Goal: Contribute content: Contribute content

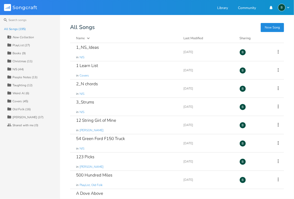
click at [44, 139] on div "All Songs (195) New Collection Collection PlayList (27) Collection Books (9) Co…" at bounding box center [30, 112] width 60 height 174
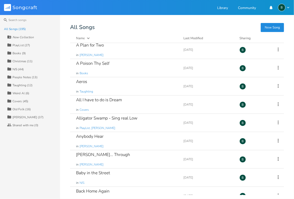
scroll to position [150, 0]
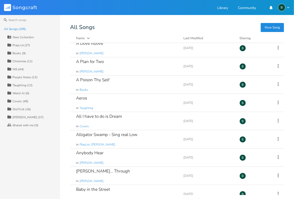
click at [20, 62] on div "Christmas (11)" at bounding box center [23, 61] width 20 height 3
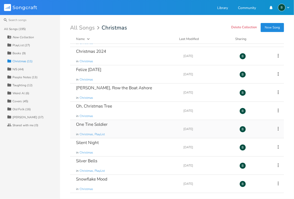
scroll to position [49, 0]
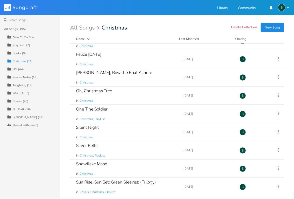
click at [20, 116] on div "[PERSON_NAME] (37)" at bounding box center [28, 117] width 31 height 3
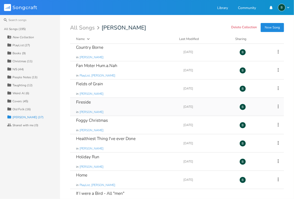
scroll to position [165, 0]
click at [97, 118] on div "Foggy Christmas" at bounding box center [92, 120] width 32 height 4
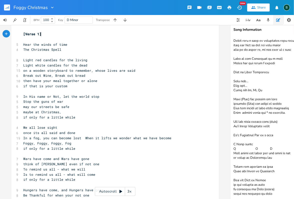
scroll to position [119, 0]
click at [270, 187] on textarea at bounding box center [280, 117] width 100 height 164
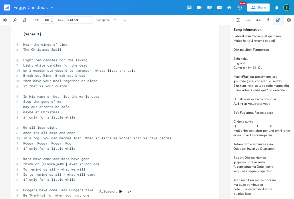
scroll to position [139, 0]
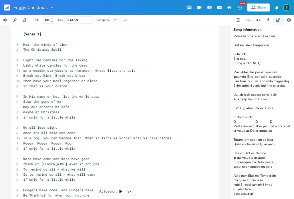
click at [233, 193] on textarea at bounding box center [280, 117] width 100 height 164
click at [234, 194] on textarea at bounding box center [280, 117] width 100 height 164
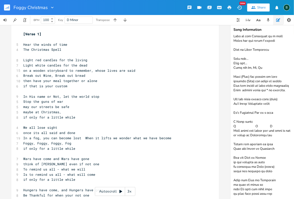
scroll to position [137, 0]
click at [260, 182] on textarea at bounding box center [280, 117] width 100 height 164
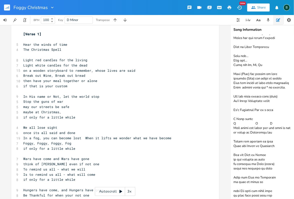
scroll to position [139, 0]
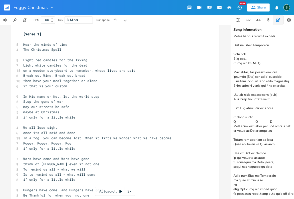
click at [274, 194] on textarea at bounding box center [280, 117] width 100 height 164
drag, startPoint x: 266, startPoint y: 186, endPoint x: 274, endPoint y: 186, distance: 8.3
click at [274, 186] on textarea at bounding box center [280, 117] width 100 height 164
drag, startPoint x: 274, startPoint y: 194, endPoint x: 294, endPoint y: 192, distance: 19.4
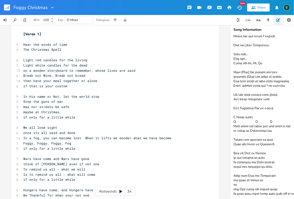
click at [294, 192] on textarea at bounding box center [280, 117] width 100 height 164
click at [237, 182] on textarea at bounding box center [280, 117] width 100 height 164
click at [264, 182] on textarea at bounding box center [280, 117] width 100 height 164
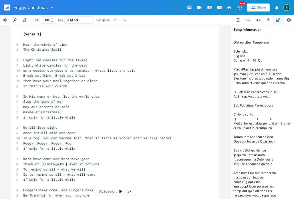
scroll to position [146, 0]
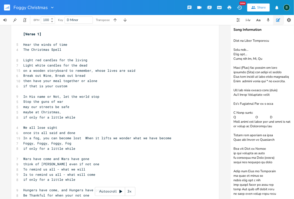
drag, startPoint x: 274, startPoint y: 191, endPoint x: 233, endPoint y: 191, distance: 41.0
click at [233, 191] on textarea at bounding box center [280, 117] width 100 height 164
click at [255, 190] on textarea at bounding box center [280, 117] width 100 height 164
click at [288, 192] on textarea at bounding box center [280, 117] width 100 height 164
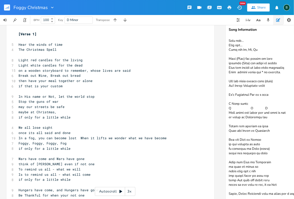
scroll to position [0, 7]
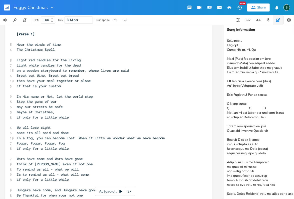
click at [263, 193] on textarea at bounding box center [274, 117] width 100 height 164
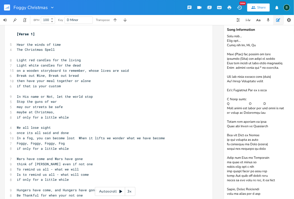
scroll to position [160, 0]
click at [259, 191] on textarea at bounding box center [274, 117] width 100 height 164
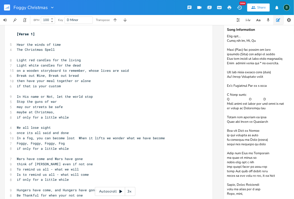
click at [235, 194] on textarea at bounding box center [274, 117] width 100 height 164
click at [249, 194] on textarea at bounding box center [274, 117] width 100 height 164
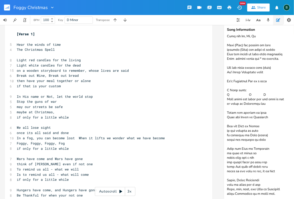
click at [235, 190] on textarea at bounding box center [274, 117] width 100 height 164
click at [233, 194] on textarea at bounding box center [274, 117] width 100 height 164
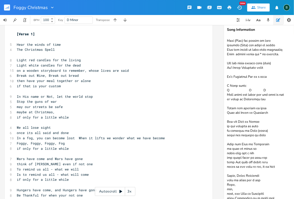
scroll to position [178, 0]
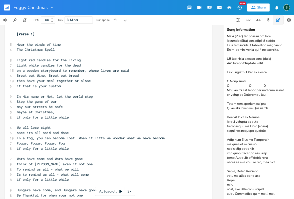
type textarea "Sense [MEDICAL_DATA] of Time Young is Long, Old is Short Find the light against…"
click at [6, 7] on rect "button" at bounding box center [7, 8] width 6 height 6
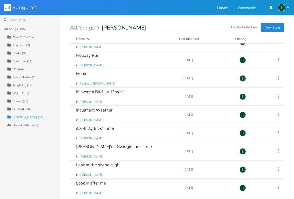
scroll to position [284, 0]
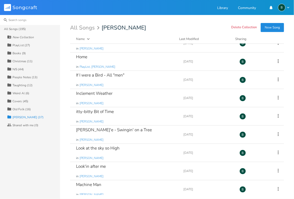
click at [22, 22] on input at bounding box center [30, 20] width 60 height 10
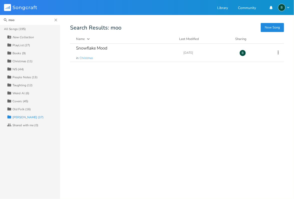
scroll to position [0, 0]
type input "mood"
click at [101, 47] on div "Snowflake Mood" at bounding box center [91, 48] width 31 height 4
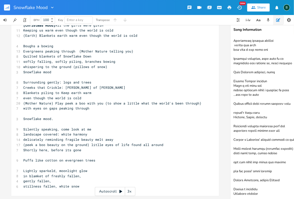
scroll to position [6, 0]
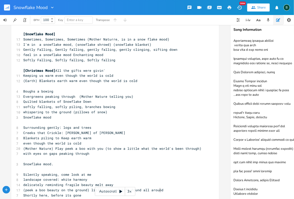
click at [162, 190] on pre "(peek a boo beauty on the ground) litlle eyes of life found all around" at bounding box center [112, 190] width 181 height 5
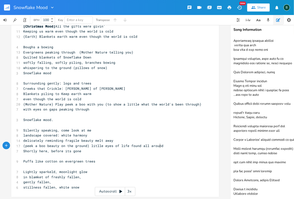
scroll to position [54, 0]
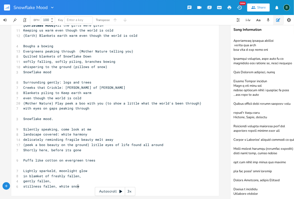
click at [77, 184] on pre "stillness fallen, white snow" at bounding box center [112, 186] width 181 height 5
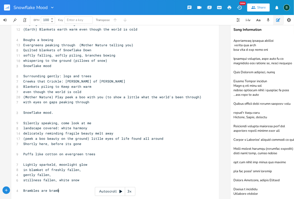
scroll to position [0, 31]
type textarea "Brambles are brambling"
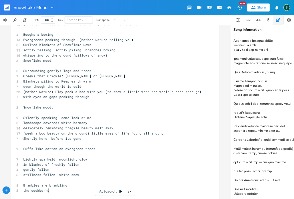
scroll to position [0, 21]
type textarea "the cockburrs want to come along"
click at [68, 185] on pre "Brambles are brambling" at bounding box center [112, 185] width 181 height 5
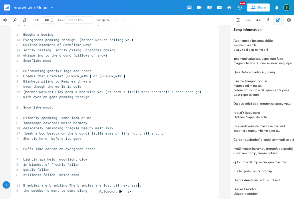
type textarea "The brambles are lost til next season"
click at [84, 191] on pre "the cockburrs want to come along" at bounding box center [112, 190] width 181 height 5
drag, startPoint x: 74, startPoint y: 185, endPoint x: 90, endPoint y: 185, distance: 15.5
click at [90, 185] on span "Brambles are brambling The brambles are lost til next season" at bounding box center [83, 185] width 120 height 5
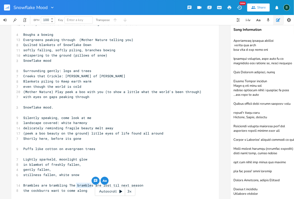
scroll to position [0, 0]
type textarea "brambles"
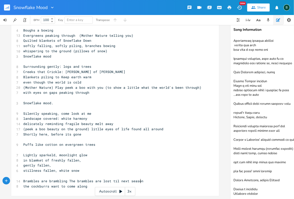
click at [139, 179] on pre "Brambles are brambling The brambles are lost til next season" at bounding box center [112, 181] width 181 height 5
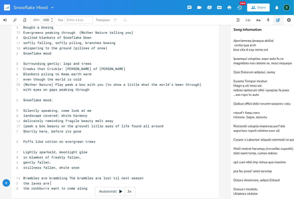
scroll to position [0, 21]
type textarea "the laves are asleep"
click at [32, 183] on span "the laves are asleep" at bounding box center [43, 183] width 40 height 5
type textarea "e"
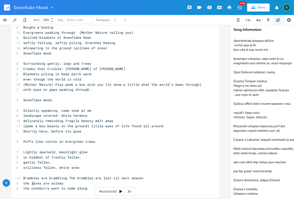
scroll to position [0, 2]
click at [65, 184] on pre "the leaves are asleep" at bounding box center [112, 183] width 181 height 5
type textarea "til next season"
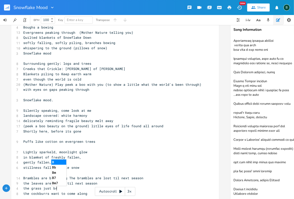
scroll to position [0, 26]
type textarea "the grass just bron"
type textarea "wn"
click at [6, 8] on rect "button" at bounding box center [7, 8] width 6 height 6
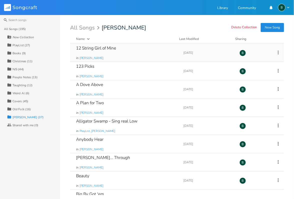
click at [93, 48] on div "12 String Girl of Mine" at bounding box center [96, 48] width 40 height 4
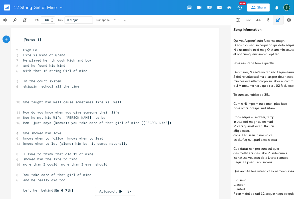
scroll to position [218, 0]
click at [291, 187] on textarea at bounding box center [280, 117] width 100 height 164
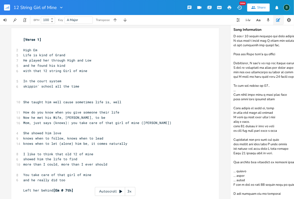
scroll to position [224, 0]
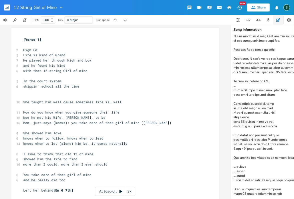
click at [254, 194] on textarea at bounding box center [280, 117] width 100 height 164
click at [285, 194] on textarea at bounding box center [280, 117] width 100 height 164
click at [260, 189] on textarea at bounding box center [280, 117] width 100 height 164
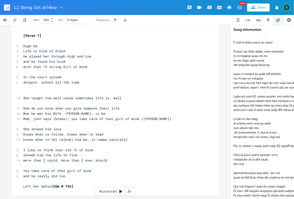
scroll to position [49, 0]
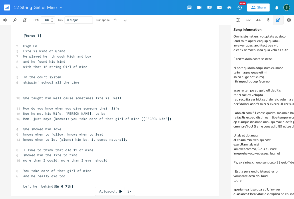
click at [286, 108] on textarea at bounding box center [280, 117] width 100 height 164
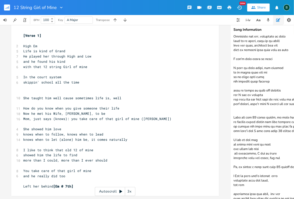
click at [233, 109] on textarea at bounding box center [280, 117] width 100 height 164
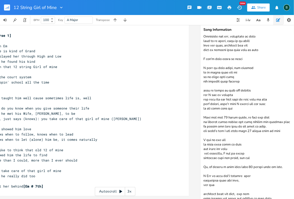
scroll to position [0, 36]
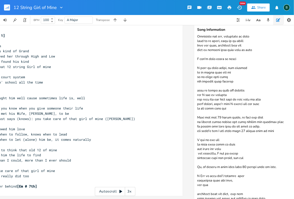
drag, startPoint x: 234, startPoint y: 99, endPoint x: 296, endPoint y: 98, distance: 62.1
click at [294, 98] on html "12 String Girl of Mine New Share B BPM 100 Key A Major Transpose xxxxxxxxxx [Ve…" at bounding box center [147, 99] width 294 height 199
click at [264, 104] on textarea at bounding box center [244, 117] width 100 height 164
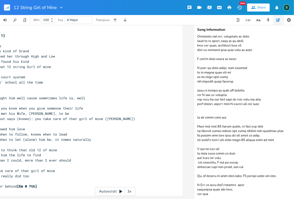
paste textarea "and tell him you take care of that girl of mine"
click at [197, 114] on textarea at bounding box center [244, 117] width 100 height 164
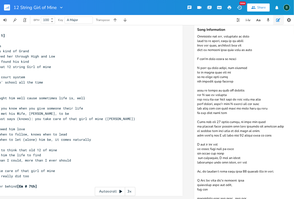
click at [196, 113] on textarea at bounding box center [244, 117] width 100 height 164
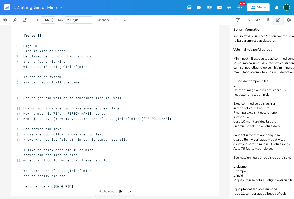
scroll to position [241, 0]
click at [286, 188] on textarea at bounding box center [280, 117] width 100 height 164
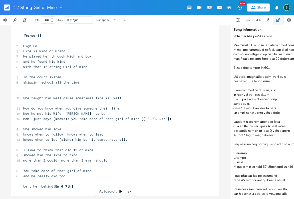
scroll to position [252, 0]
drag, startPoint x: 245, startPoint y: 190, endPoint x: 239, endPoint y: 189, distance: 5.3
click at [239, 189] on textarea at bounding box center [280, 117] width 100 height 164
click at [291, 189] on textarea at bounding box center [280, 117] width 100 height 164
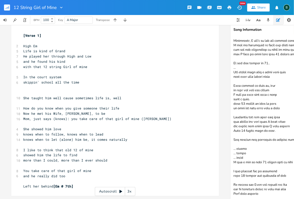
click at [249, 194] on textarea at bounding box center [280, 117] width 100 height 164
click at [264, 193] on textarea at bounding box center [280, 117] width 100 height 164
drag, startPoint x: 276, startPoint y: 189, endPoint x: 272, endPoint y: 188, distance: 4.1
click at [272, 188] on textarea at bounding box center [280, 117] width 100 height 164
drag, startPoint x: 240, startPoint y: 189, endPoint x: 232, endPoint y: 188, distance: 7.3
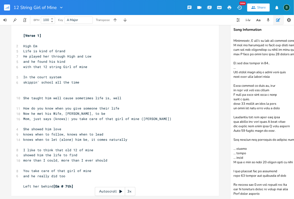
click at [232, 188] on textarea at bounding box center [280, 117] width 100 height 164
click at [265, 194] on textarea at bounding box center [280, 117] width 100 height 164
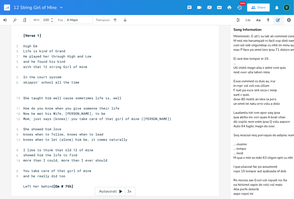
scroll to position [265, 0]
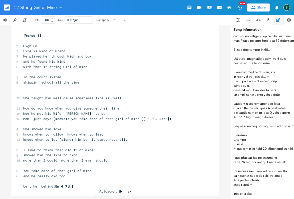
click at [235, 193] on textarea at bounding box center [280, 117] width 100 height 164
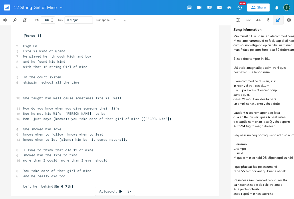
scroll to position [263, 0]
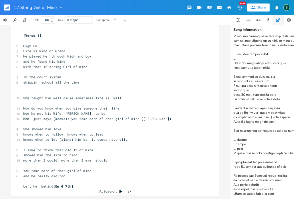
click at [276, 186] on textarea at bounding box center [280, 117] width 100 height 164
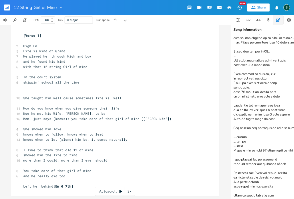
scroll to position [265, 0]
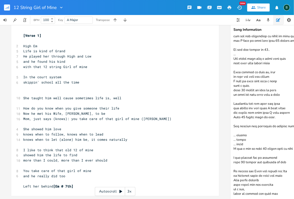
click at [278, 193] on textarea at bounding box center [280, 117] width 100 height 164
click at [233, 154] on textarea at bounding box center [280, 117] width 100 height 164
click at [255, 160] on textarea at bounding box center [280, 117] width 100 height 164
click at [279, 155] on textarea at bounding box center [280, 117] width 100 height 164
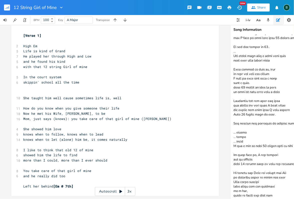
drag, startPoint x: 239, startPoint y: 160, endPoint x: 234, endPoint y: 160, distance: 5.8
click at [234, 160] on textarea at bounding box center [280, 117] width 100 height 164
click at [233, 164] on textarea at bounding box center [280, 117] width 100 height 164
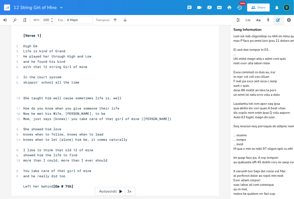
type textarea "I knew I would not be around that much that that 12 would take care of him Some…"
click at [8, 8] on rect "button" at bounding box center [7, 8] width 6 height 6
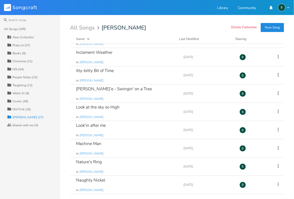
scroll to position [317, 0]
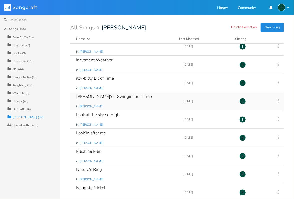
click at [97, 97] on div "[PERSON_NAME]'e - Swingin' on a Tree" at bounding box center [114, 97] width 76 height 4
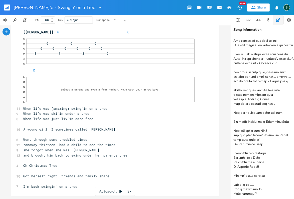
scroll to position [151, 0]
click at [259, 191] on textarea at bounding box center [280, 117] width 100 height 164
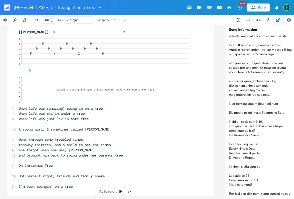
scroll to position [161, 0]
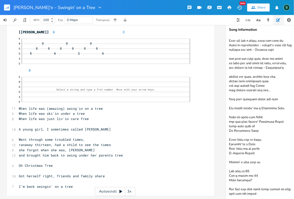
click at [248, 194] on textarea at bounding box center [276, 117] width 100 height 164
drag, startPoint x: 262, startPoint y: 194, endPoint x: 253, endPoint y: 195, distance: 9.5
click at [253, 195] on textarea at bounding box center [276, 117] width 100 height 164
click at [253, 194] on textarea at bounding box center [276, 117] width 100 height 164
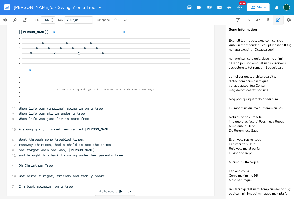
scroll to position [166, 0]
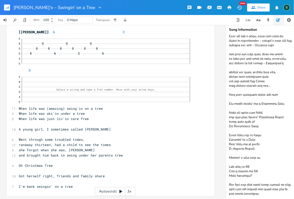
click at [238, 196] on textarea at bounding box center [276, 117] width 100 height 164
drag, startPoint x: 241, startPoint y: 193, endPoint x: 237, endPoint y: 194, distance: 4.4
click at [237, 194] on textarea at bounding box center [276, 117] width 100 height 164
click at [259, 192] on textarea at bounding box center [276, 117] width 100 height 164
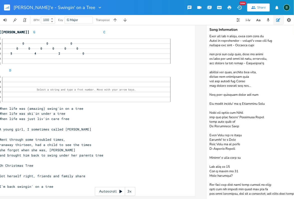
scroll to position [0, 27]
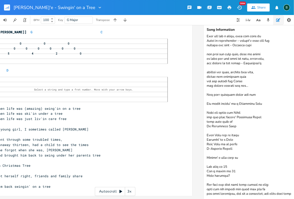
click at [233, 191] on textarea at bounding box center [254, 117] width 100 height 164
type textarea "I called her [PERSON_NAME]'le cause she was so happy When life was young, swing…"
